Goal: Task Accomplishment & Management: Use online tool/utility

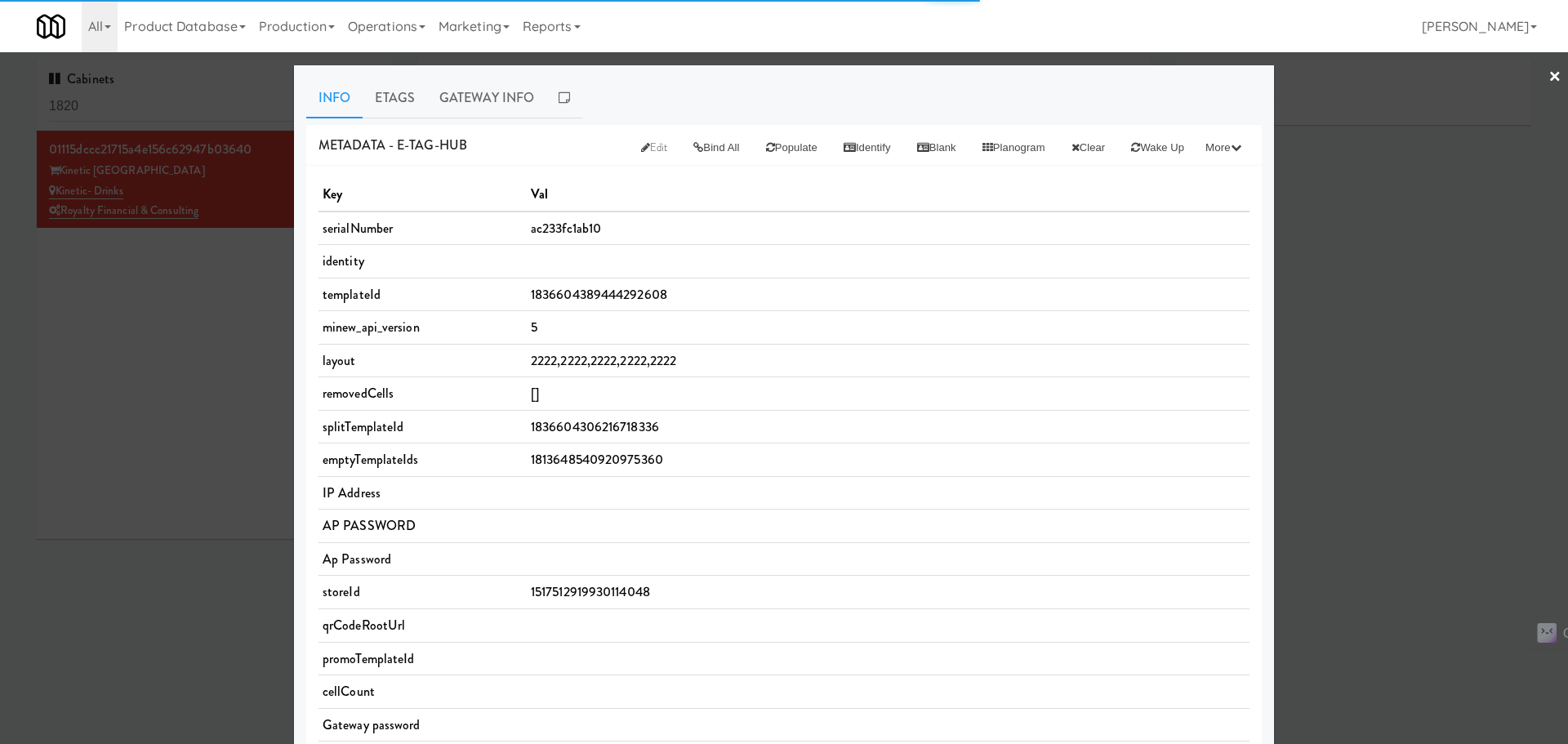
type input "3"
click at [1398, 420] on div at bounding box center [784, 372] width 1568 height 744
